Goal: Information Seeking & Learning: Learn about a topic

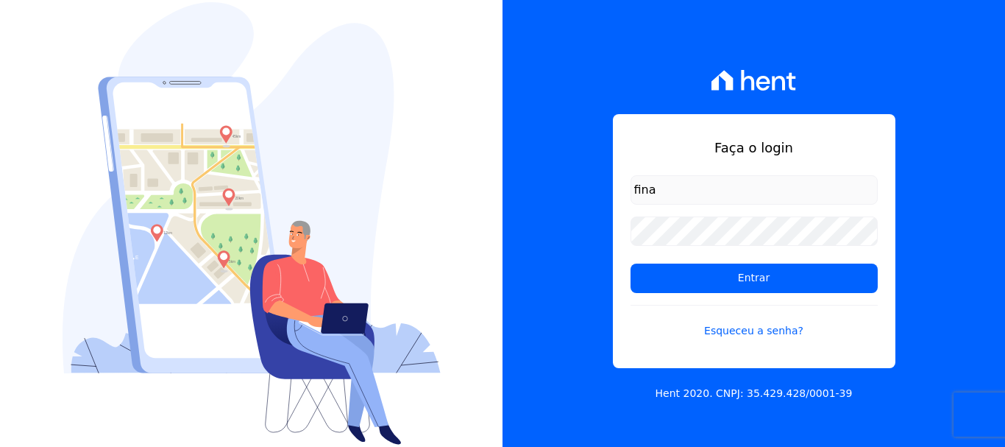
type input "[EMAIL_ADDRESS][DOMAIN_NAME]"
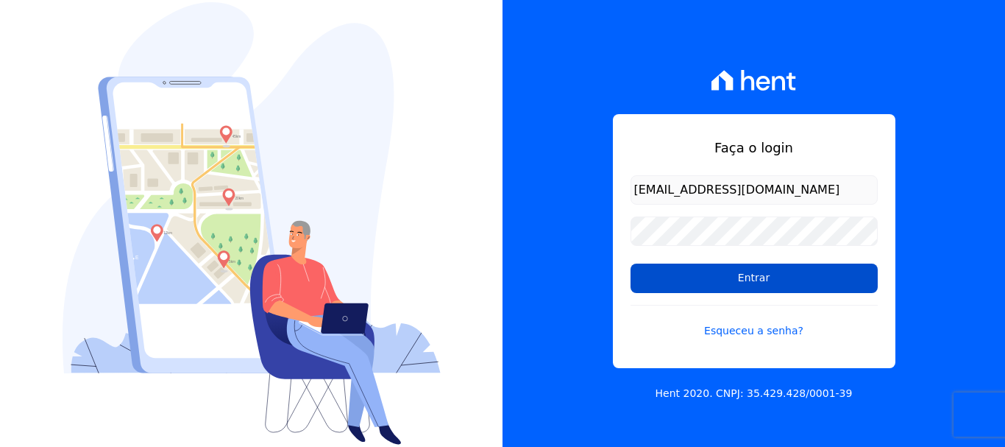
click at [772, 281] on input "Entrar" at bounding box center [753, 277] width 247 height 29
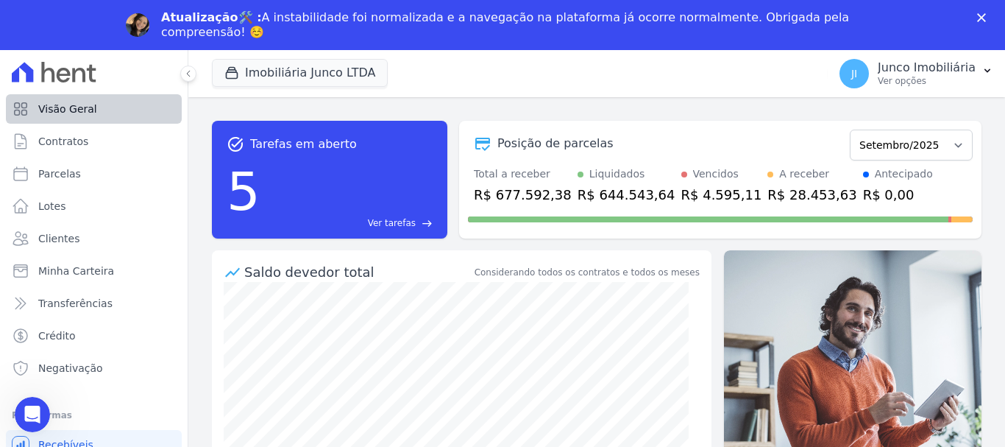
click at [80, 91] on div at bounding box center [94, 72] width 176 height 44
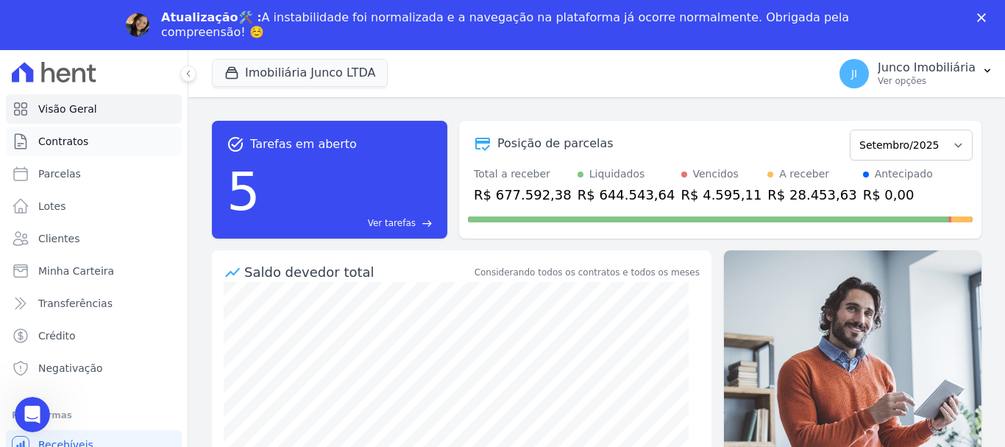
click at [63, 129] on link "Contratos" at bounding box center [94, 141] width 176 height 29
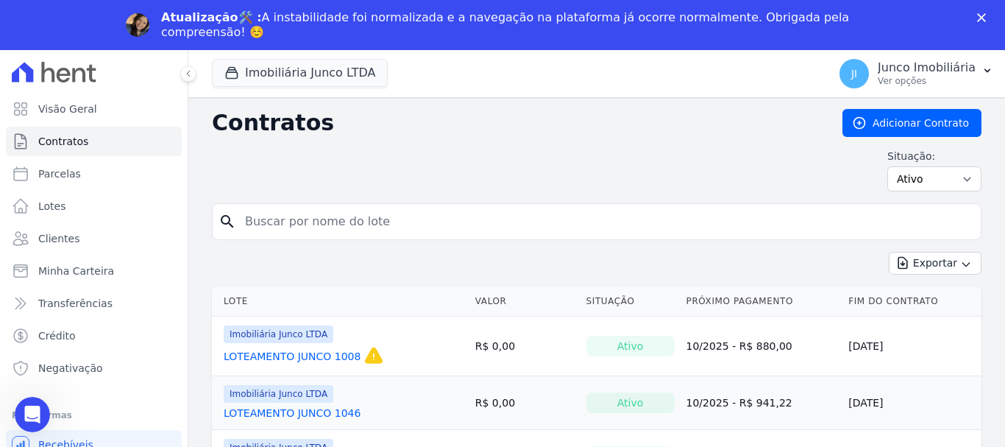
click at [288, 211] on input "search" at bounding box center [605, 221] width 739 height 29
type input "1144"
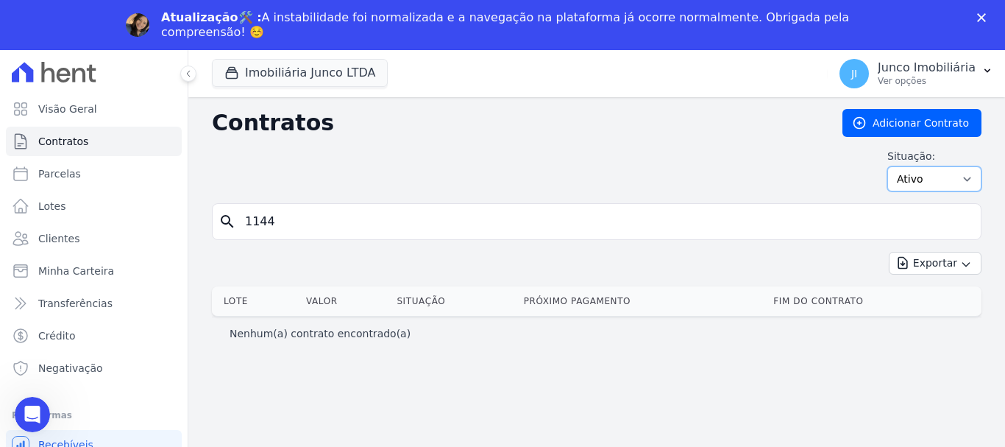
click at [964, 180] on select "Ativo Todos Pausado Distratado Rascunho Expirado Encerrado" at bounding box center [934, 178] width 94 height 25
select select "all"
click at [894, 166] on select "Ativo Todos Pausado Distratado Rascunho Expirado Encerrado" at bounding box center [934, 178] width 94 height 25
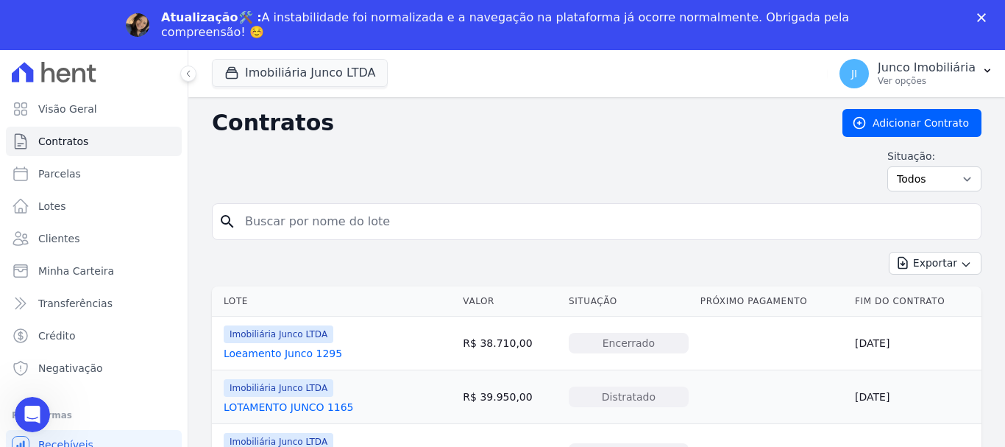
click at [304, 225] on input "search" at bounding box center [605, 221] width 739 height 29
click at [981, 22] on div "Atualização🛠️ : A instabilidade foi normalizada e a navegação na plataforma já …" at bounding box center [502, 25] width 1005 height 38
click at [984, 19] on polygon "Fechar" at bounding box center [981, 17] width 9 height 9
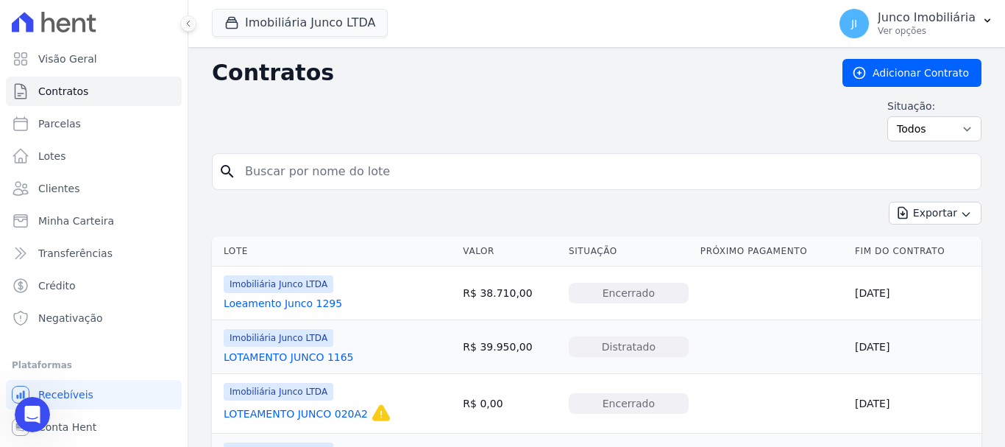
click at [323, 171] on input "search" at bounding box center [605, 171] width 739 height 29
type input "1144"
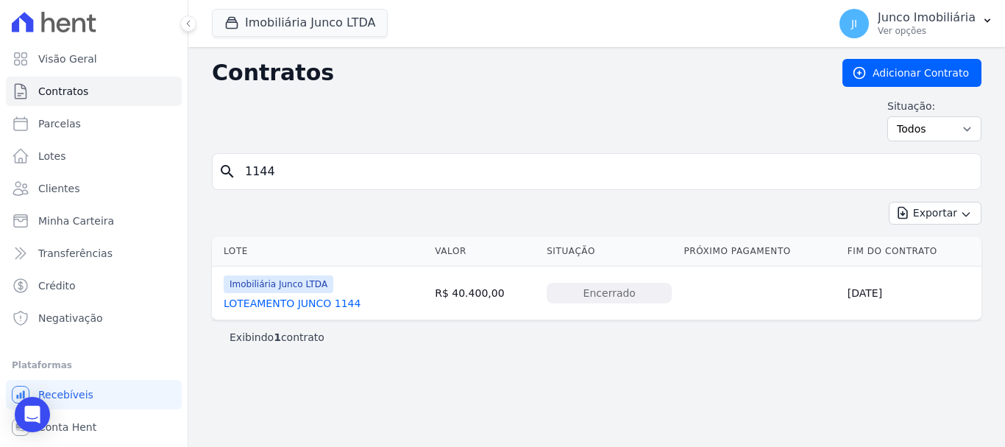
click at [335, 302] on link "LOTEAMENTO JUNCO 1144" at bounding box center [292, 303] width 137 height 15
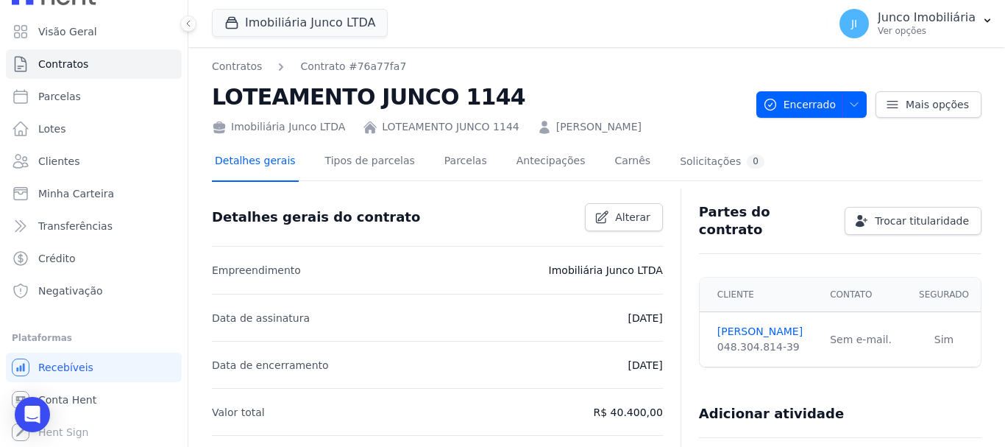
click at [252, 163] on link "Detalhes gerais" at bounding box center [255, 162] width 87 height 39
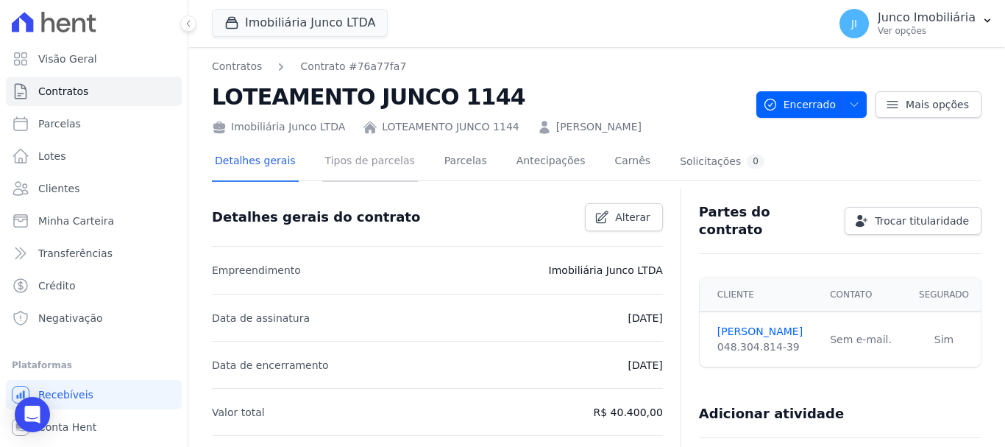
drag, startPoint x: 377, startPoint y: 160, endPoint x: 388, endPoint y: 164, distance: 11.2
click at [379, 159] on link "Tipos de parcelas" at bounding box center [370, 162] width 96 height 39
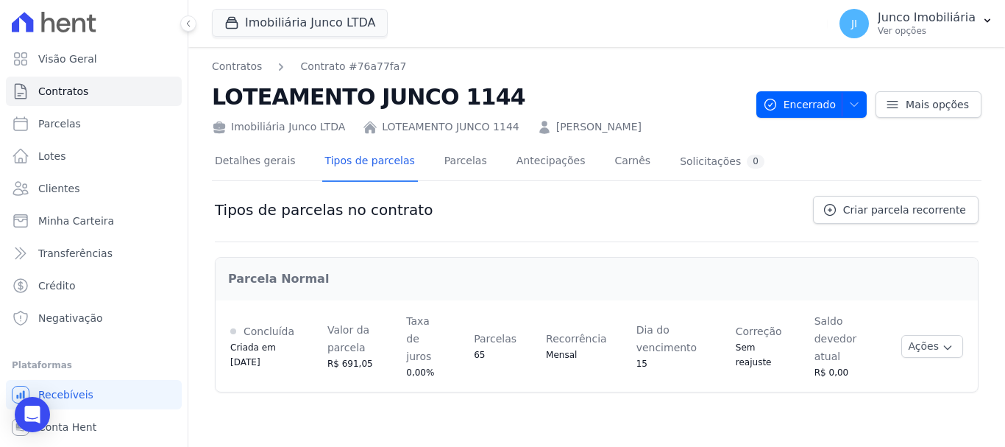
click at [614, 125] on link "ANTONIO JOSÉ DA SILVA" at bounding box center [598, 126] width 85 height 15
click at [469, 127] on link "LOTEAMENTO JUNCO 1144" at bounding box center [450, 126] width 137 height 15
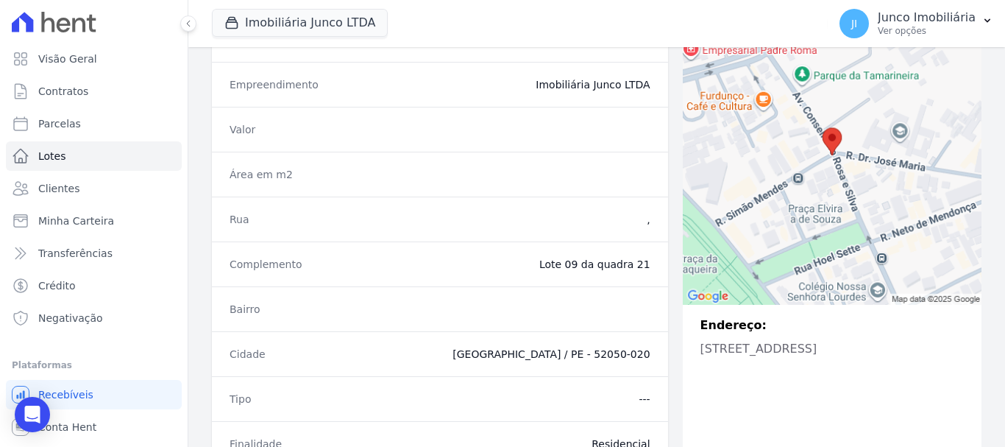
scroll to position [147, 0]
